Goal: Browse casually: Explore the website without a specific task or goal

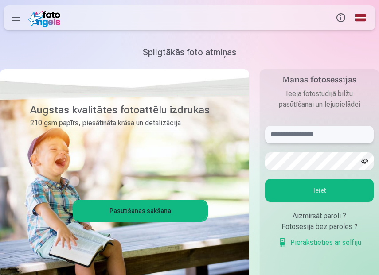
click at [305, 132] on input "text" at bounding box center [319, 135] width 109 height 18
type input "**********"
click at [353, 191] on button "Ieiet" at bounding box center [319, 190] width 109 height 23
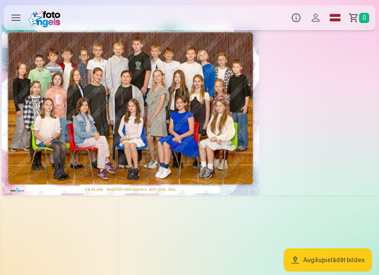
scroll to position [12, 0]
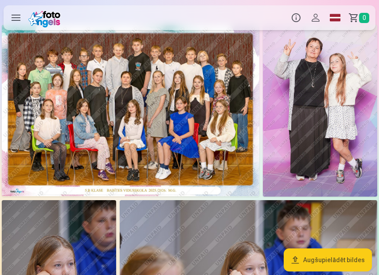
click at [79, 156] on img at bounding box center [130, 110] width 257 height 171
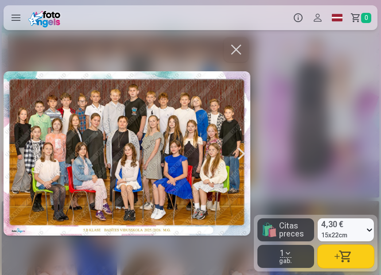
click at [330, 249] on button "button" at bounding box center [346, 256] width 56 height 23
click at [239, 51] on button "button" at bounding box center [236, 49] width 25 height 25
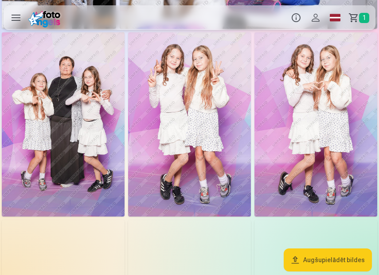
scroll to position [529, 0]
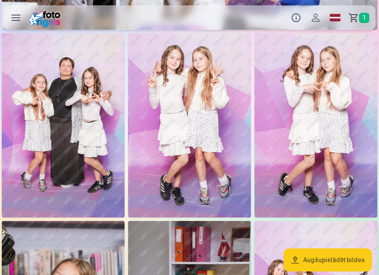
click at [183, 152] on img at bounding box center [189, 125] width 123 height 184
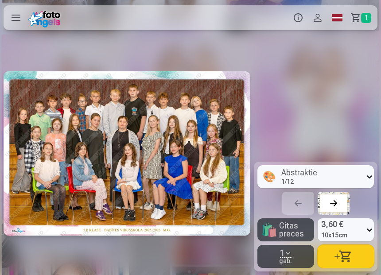
scroll to position [0, 1778]
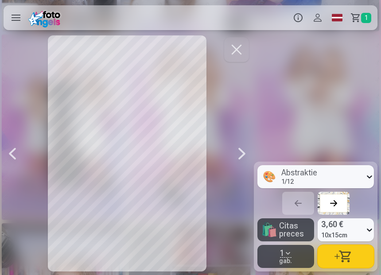
click at [329, 237] on span "10x15cm" at bounding box center [334, 235] width 26 height 9
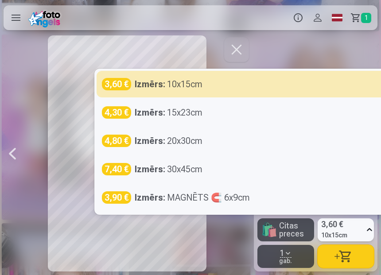
click at [257, 48] on div at bounding box center [190, 137] width 381 height 275
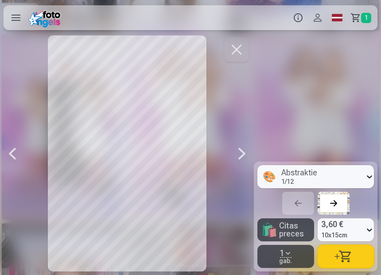
click at [234, 54] on button "button" at bounding box center [236, 49] width 25 height 25
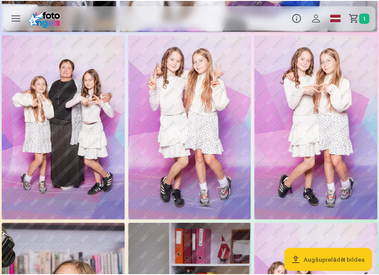
scroll to position [529, 0]
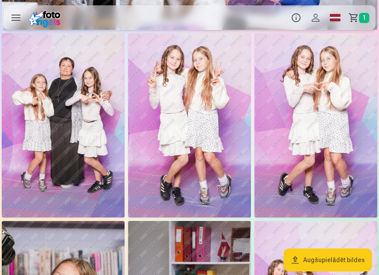
click at [196, 97] on img at bounding box center [189, 125] width 123 height 184
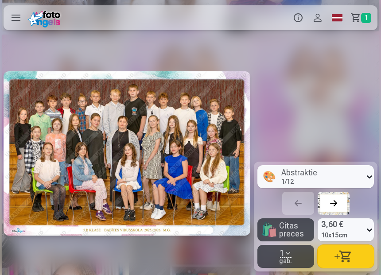
scroll to position [0, 1778]
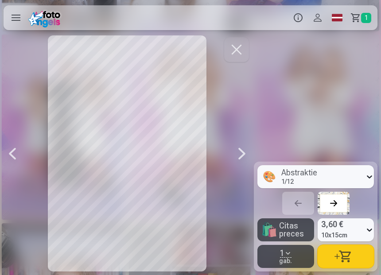
click at [333, 257] on button "button" at bounding box center [346, 256] width 56 height 23
click at [236, 61] on button "button" at bounding box center [236, 49] width 25 height 25
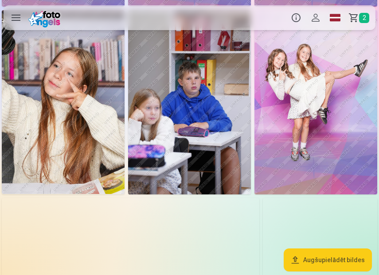
scroll to position [745, 0]
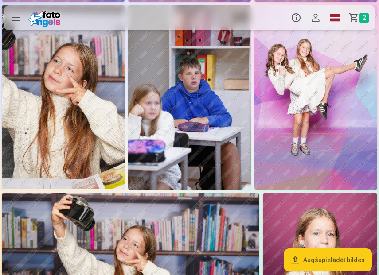
click at [77, 108] on img at bounding box center [63, 97] width 123 height 184
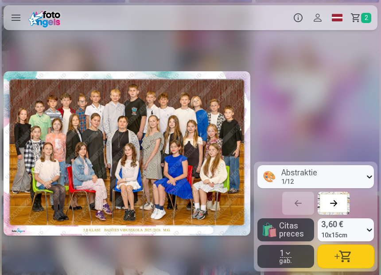
scroll to position [0, 2286]
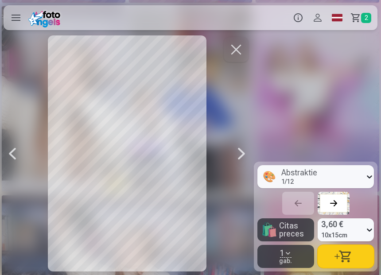
click at [242, 58] on button "button" at bounding box center [236, 49] width 25 height 25
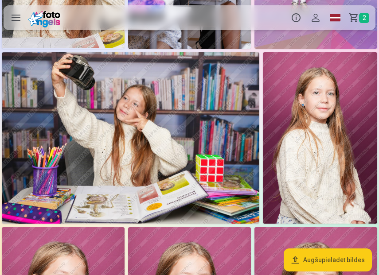
click at [132, 134] on img at bounding box center [130, 137] width 257 height 171
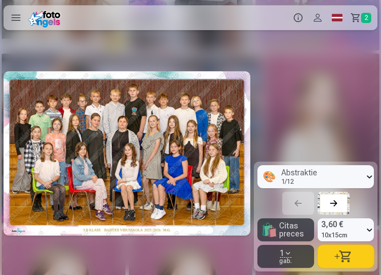
scroll to position [0, 3048]
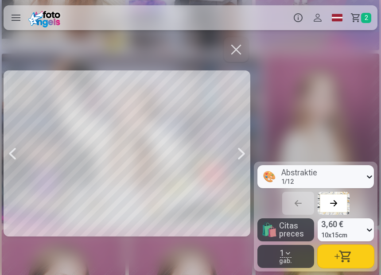
click at [340, 254] on button "button" at bounding box center [346, 256] width 56 height 23
click at [240, 53] on button "button" at bounding box center [236, 49] width 25 height 25
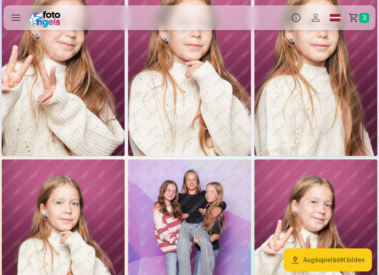
scroll to position [1216, 0]
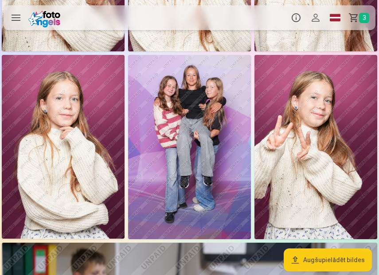
click at [224, 136] on img at bounding box center [189, 147] width 123 height 184
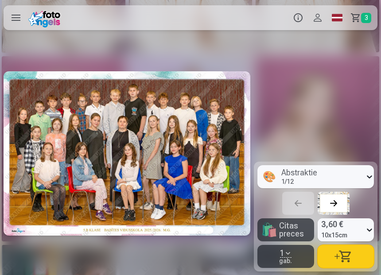
scroll to position [0, 4572]
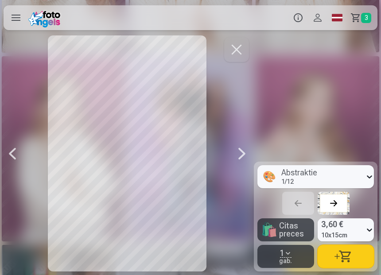
click at [346, 255] on button "button" at bounding box center [346, 256] width 56 height 23
click at [239, 51] on button "button" at bounding box center [236, 49] width 25 height 25
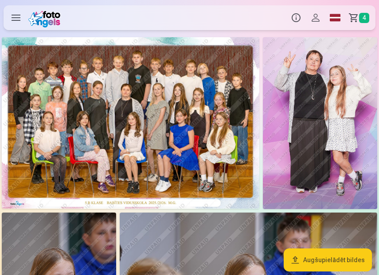
drag, startPoint x: 93, startPoint y: 117, endPoint x: 180, endPoint y: 0, distance: 144.9
